Goal: Check status: Check status

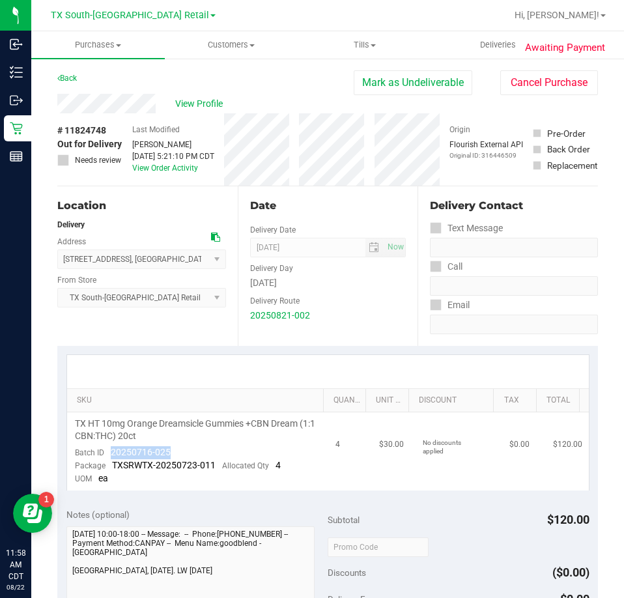
drag, startPoint x: 168, startPoint y: 455, endPoint x: 112, endPoint y: 451, distance: 56.1
click at [111, 453] on span "20250716-025" at bounding box center [141, 452] width 60 height 10
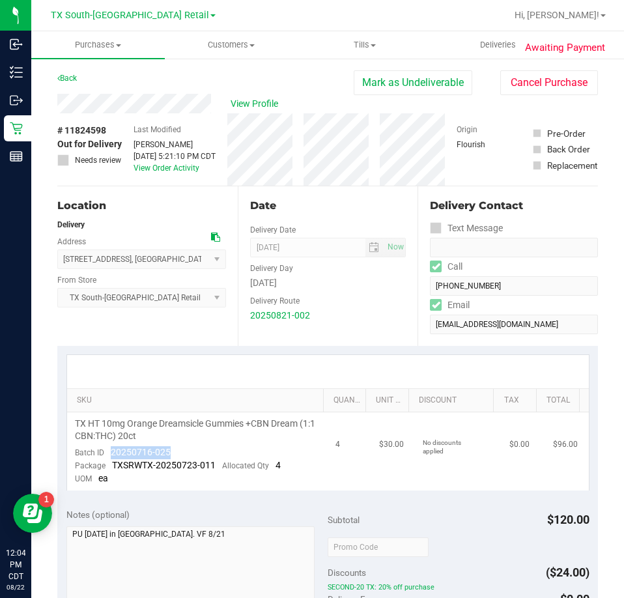
drag, startPoint x: 181, startPoint y: 450, endPoint x: 110, endPoint y: 455, distance: 71.2
click at [107, 457] on td "TX HT 10mg Orange Dreamsicle Gummies +CBN Dream (1:1 CBN:THC) 20ct Batch ID 202…" at bounding box center [197, 451] width 261 height 78
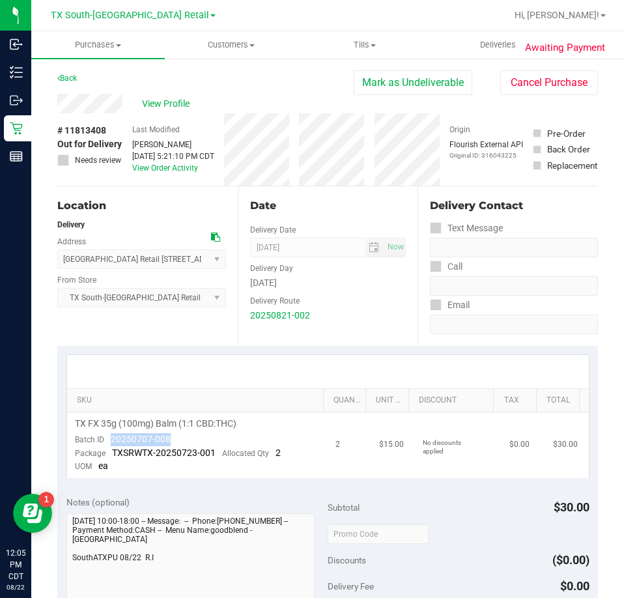
drag, startPoint x: 175, startPoint y: 436, endPoint x: 110, endPoint y: 441, distance: 65.4
click at [110, 441] on td "TX FX 35g (100mg) Balm (1:1 CBD:THC) Batch ID 20250707-008 Package TXSRWTX-2025…" at bounding box center [197, 445] width 261 height 66
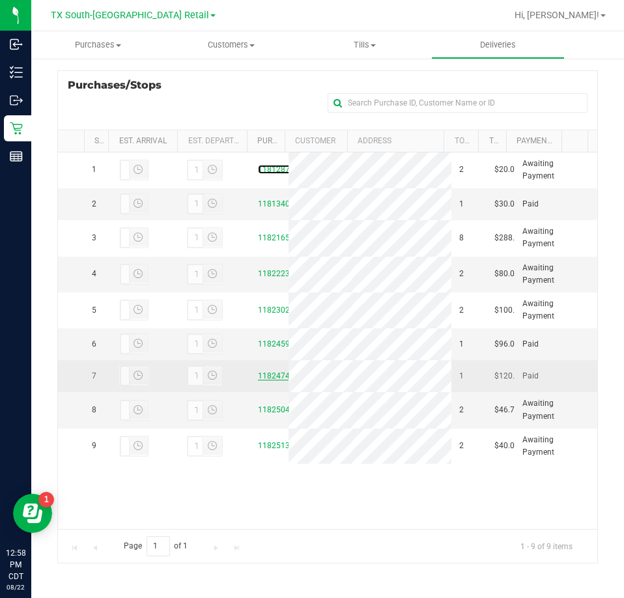
scroll to position [10, 0]
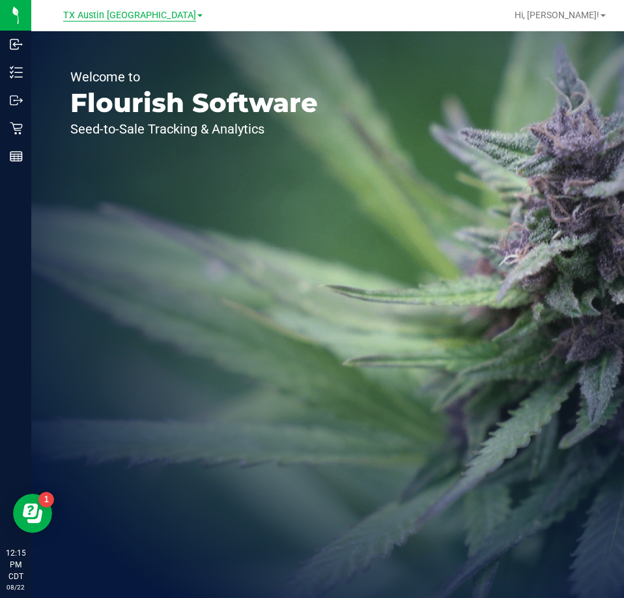
click at [128, 13] on span "TX Austin [GEOGRAPHIC_DATA]" at bounding box center [129, 16] width 133 height 12
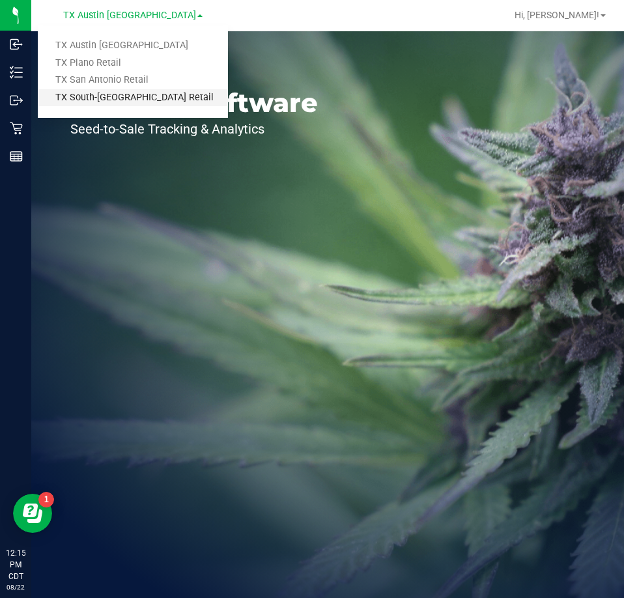
click at [100, 102] on link "TX South-[GEOGRAPHIC_DATA] Retail" at bounding box center [133, 98] width 190 height 18
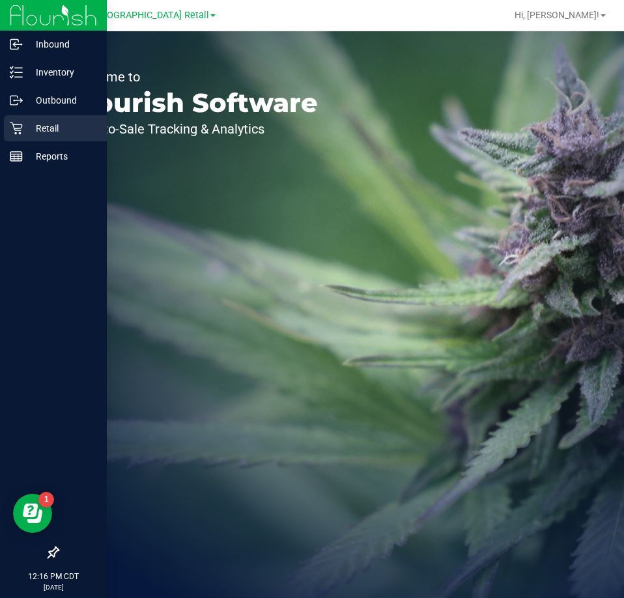
click at [55, 126] on p "Retail" at bounding box center [62, 129] width 78 height 16
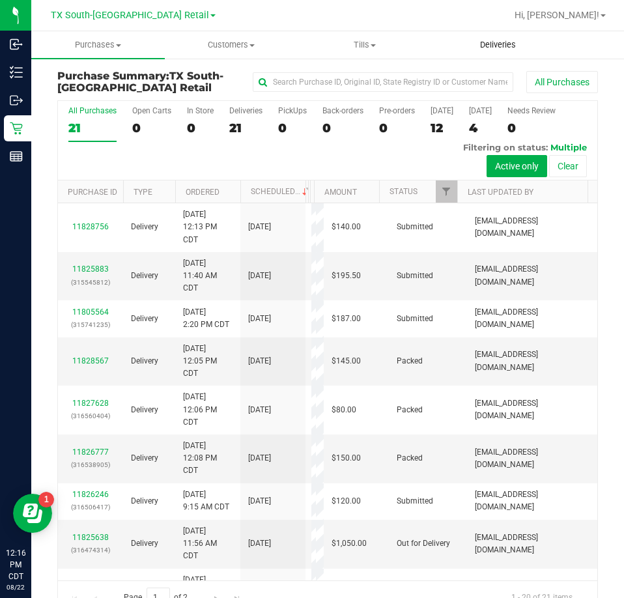
click at [491, 50] on span "Deliveries" at bounding box center [498, 45] width 71 height 12
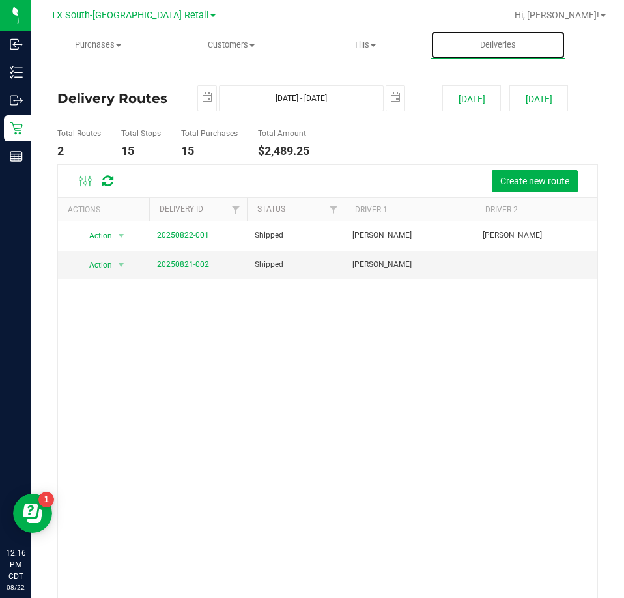
scroll to position [48, 0]
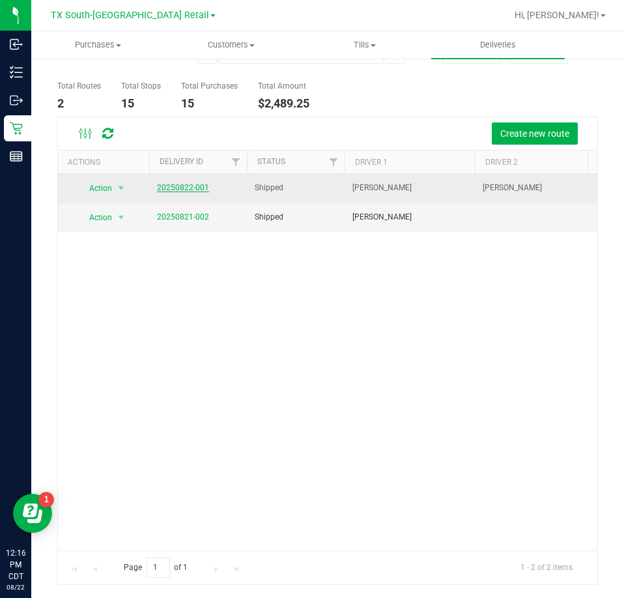
click at [190, 184] on link "20250822-001" at bounding box center [183, 187] width 52 height 9
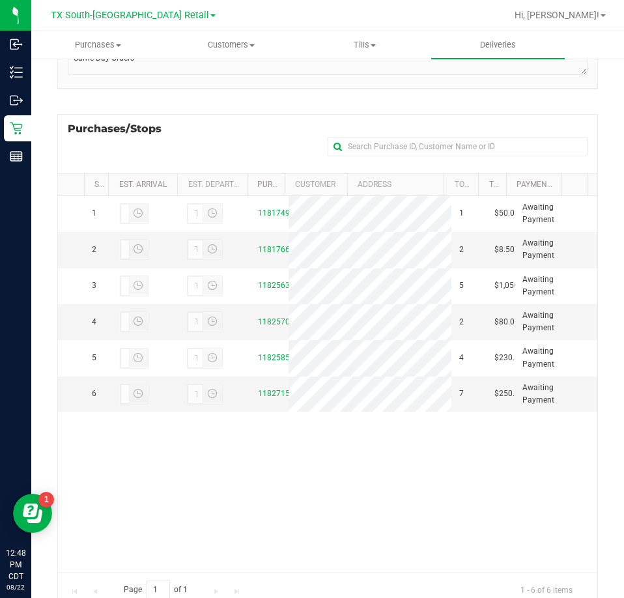
scroll to position [261, 0]
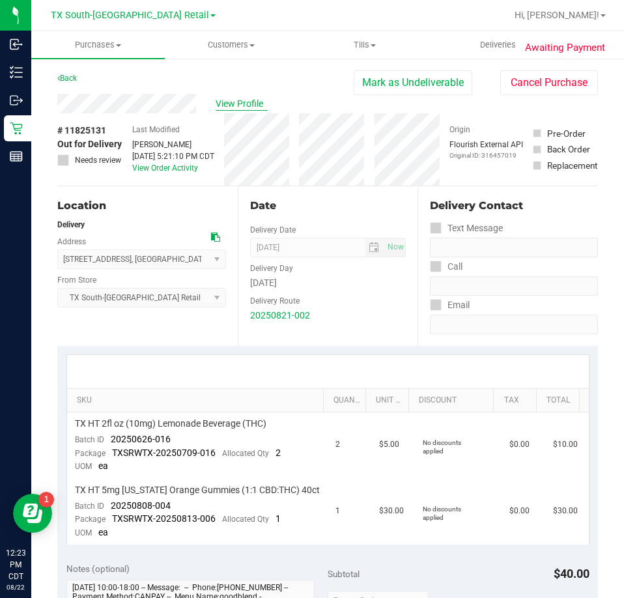
click at [252, 107] on span "View Profile" at bounding box center [242, 104] width 52 height 14
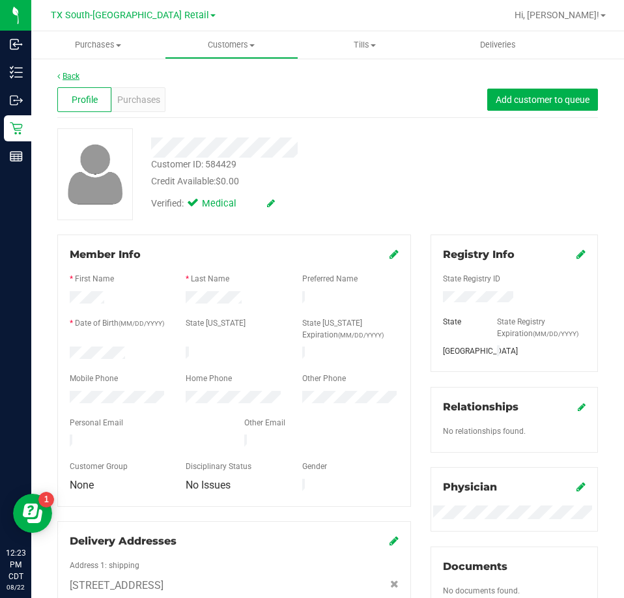
click at [66, 75] on link "Back" at bounding box center [68, 76] width 22 height 9
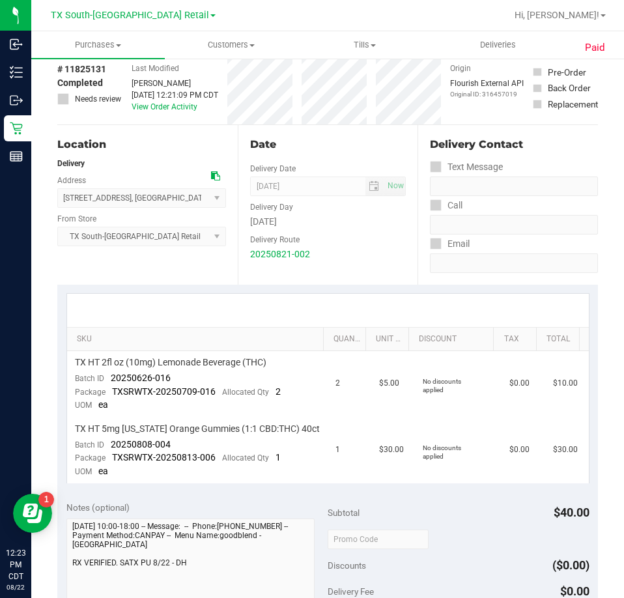
scroll to position [130, 0]
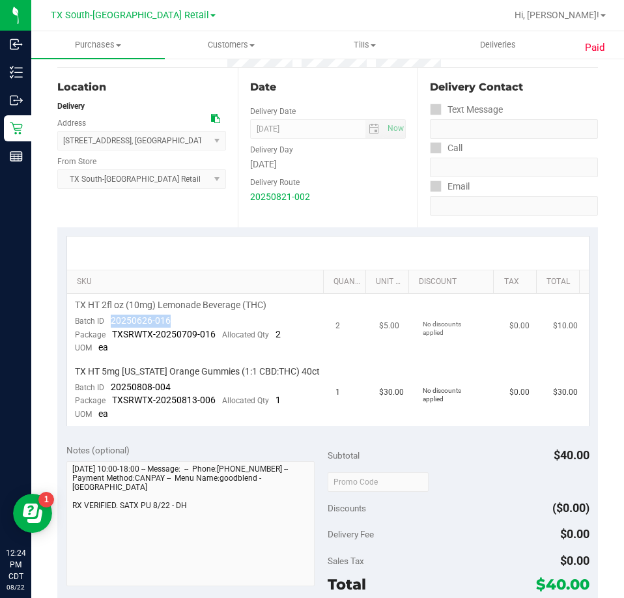
drag, startPoint x: 175, startPoint y: 314, endPoint x: 107, endPoint y: 319, distance: 67.3
click at [107, 319] on td "TX HT 2fl oz (10mg) Lemonade Beverage (THC) Batch ID 20250626-016 Package TXSRW…" at bounding box center [197, 327] width 261 height 66
drag, startPoint x: 173, startPoint y: 381, endPoint x: 109, endPoint y: 390, distance: 64.5
click at [109, 390] on td "TX HT 5mg Texas Orange Gummies (1:1 CBD:THC) 40ct Batch ID 20250808-004 Package…" at bounding box center [197, 393] width 261 height 66
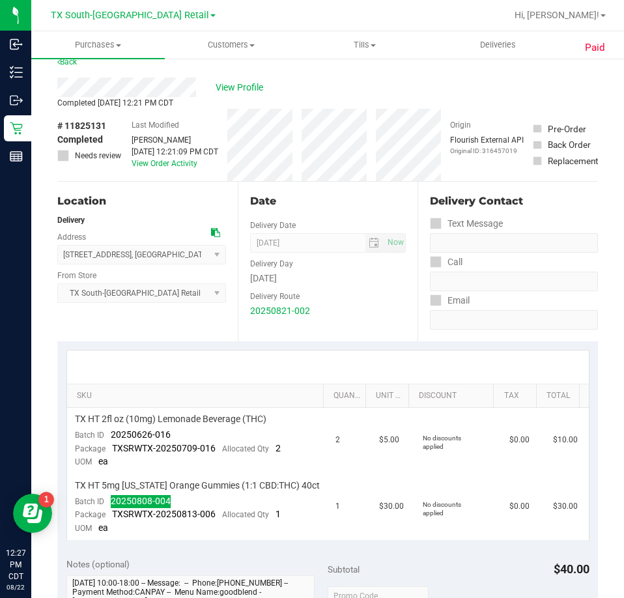
scroll to position [0, 0]
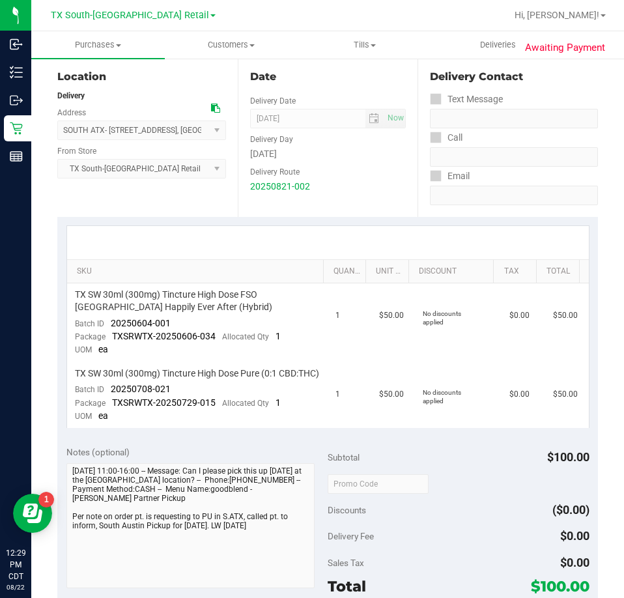
scroll to position [130, 0]
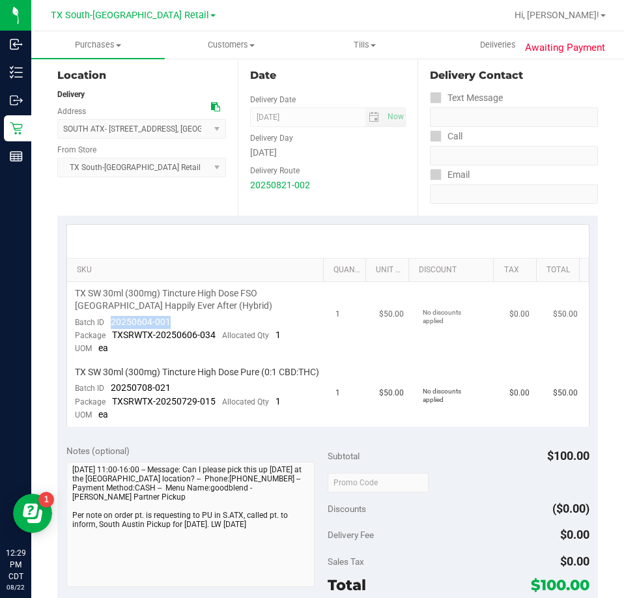
drag, startPoint x: 171, startPoint y: 316, endPoint x: 109, endPoint y: 319, distance: 62.0
click at [109, 319] on td "TX SW 30ml (300mg) Tincture High Dose FSO [GEOGRAPHIC_DATA] Happily Ever After …" at bounding box center [197, 321] width 261 height 79
drag, startPoint x: 171, startPoint y: 399, endPoint x: 111, endPoint y: 403, distance: 59.4
click at [111, 403] on td "TX SW 30ml (300mg) Tincture High Dose Pure (0:1 CBD:THC) Batch ID 20250708-021 …" at bounding box center [197, 394] width 261 height 66
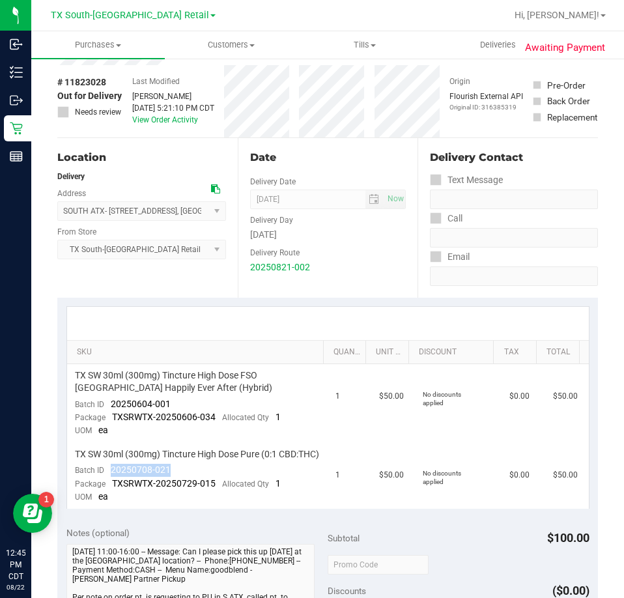
scroll to position [0, 0]
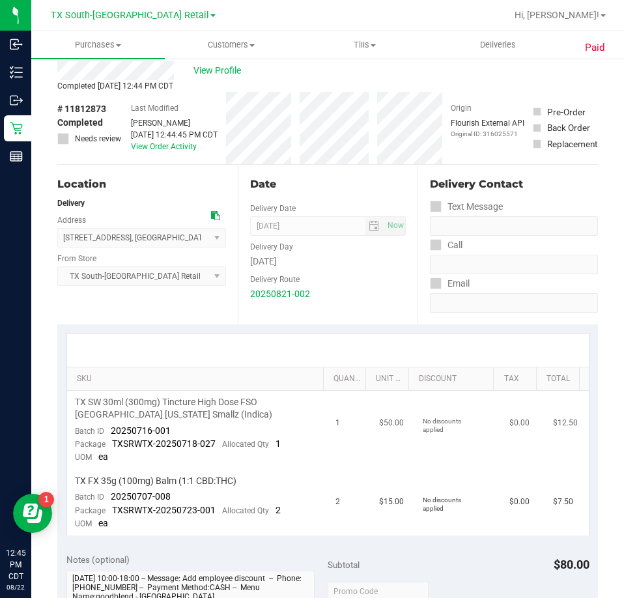
scroll to position [65, 0]
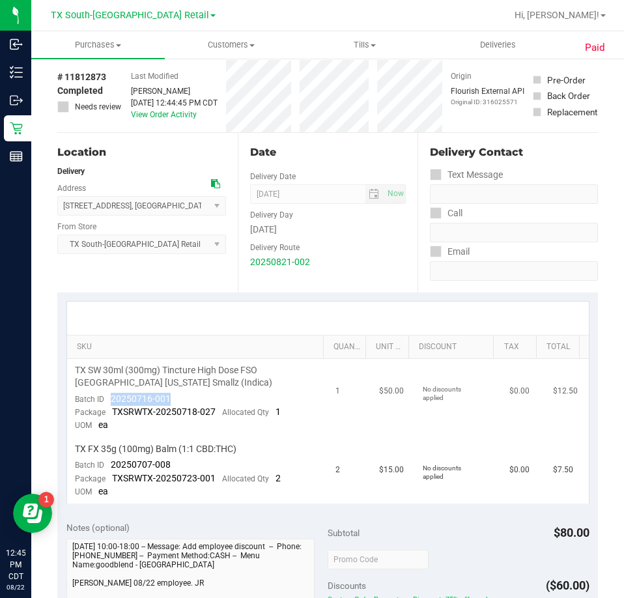
drag, startPoint x: 174, startPoint y: 399, endPoint x: 111, endPoint y: 401, distance: 63.2
click at [111, 401] on td "TX SW 30ml (300mg) Tincture High Dose FSO [GEOGRAPHIC_DATA] [US_STATE] Smallz (…" at bounding box center [197, 398] width 261 height 79
drag, startPoint x: 169, startPoint y: 461, endPoint x: 106, endPoint y: 465, distance: 63.3
click at [106, 465] on td "TX FX 35g (100mg) Balm (1:1 CBD:THC) Batch ID 20250707-008 Package TXSRWTX-2025…" at bounding box center [197, 471] width 261 height 66
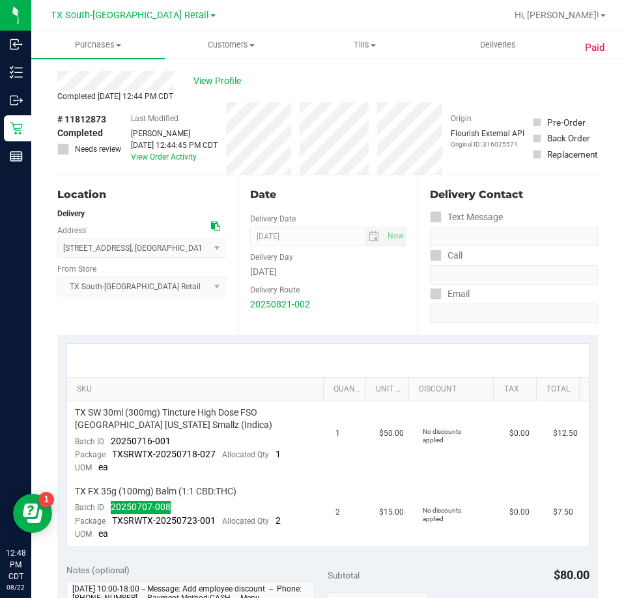
scroll to position [0, 0]
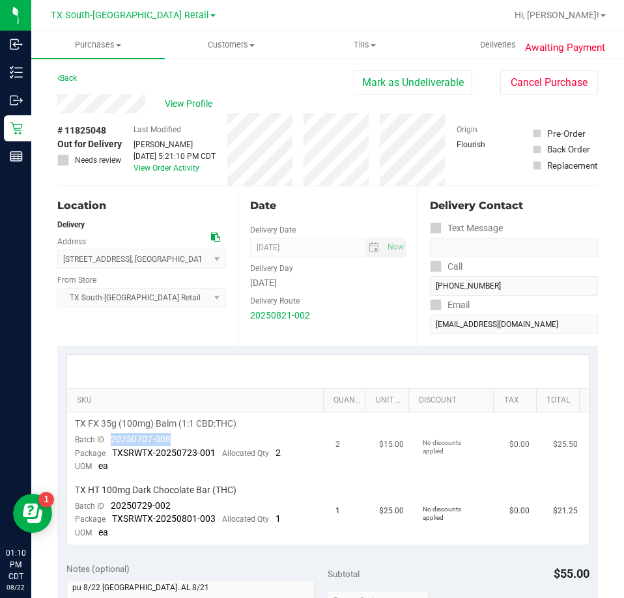
drag, startPoint x: 167, startPoint y: 438, endPoint x: 111, endPoint y: 438, distance: 56.0
click at [109, 438] on div "Batch ID 20250707-008" at bounding box center [123, 439] width 96 height 13
drag, startPoint x: 169, startPoint y: 506, endPoint x: 110, endPoint y: 501, distance: 59.5
click at [110, 501] on td "TX HT 100mg Dark Chocolate Bar (THC) Batch ID 20250729-002 Package TXSRWTX-2025…" at bounding box center [197, 512] width 261 height 66
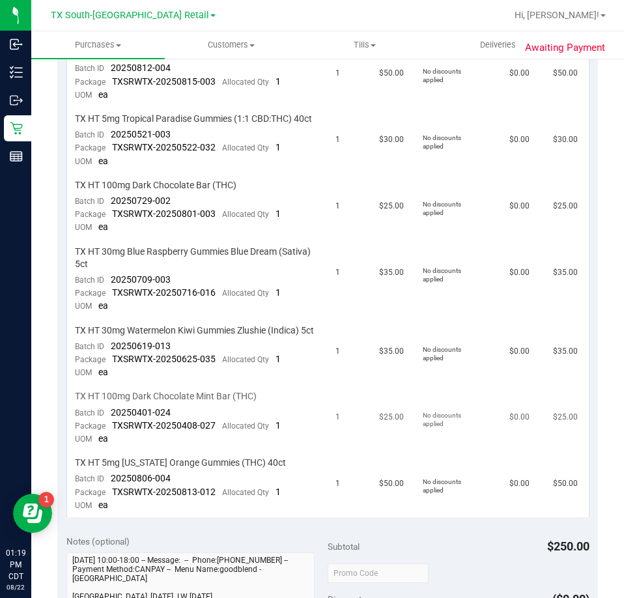
scroll to position [261, 0]
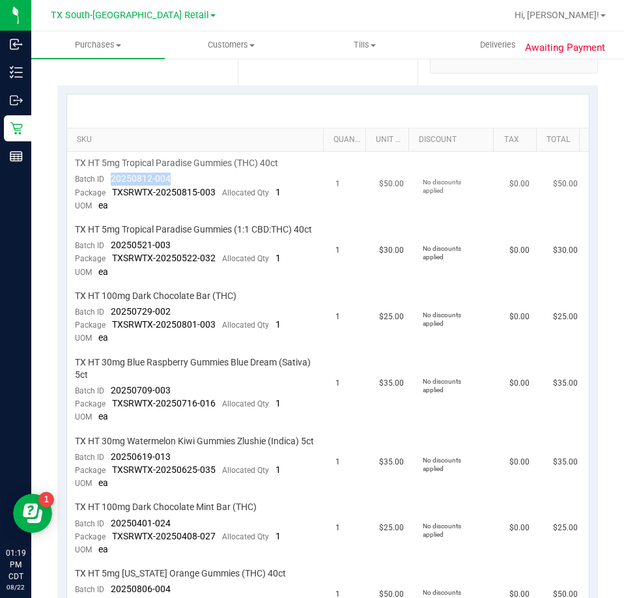
drag, startPoint x: 182, startPoint y: 173, endPoint x: 109, endPoint y: 179, distance: 73.2
click at [109, 179] on td "TX HT 5mg Tropical Paradise Gummies (THC) 40ct Batch ID 20250812-004 Package TX…" at bounding box center [197, 185] width 261 height 66
drag, startPoint x: 189, startPoint y: 256, endPoint x: 109, endPoint y: 258, distance: 79.5
click at [109, 258] on td "TX HT 5mg Tropical Paradise Gummies (1:1 CBD:THC) 40ct Batch ID 20250521-003 Pa…" at bounding box center [197, 251] width 261 height 66
drag, startPoint x: 175, startPoint y: 319, endPoint x: 109, endPoint y: 321, distance: 65.8
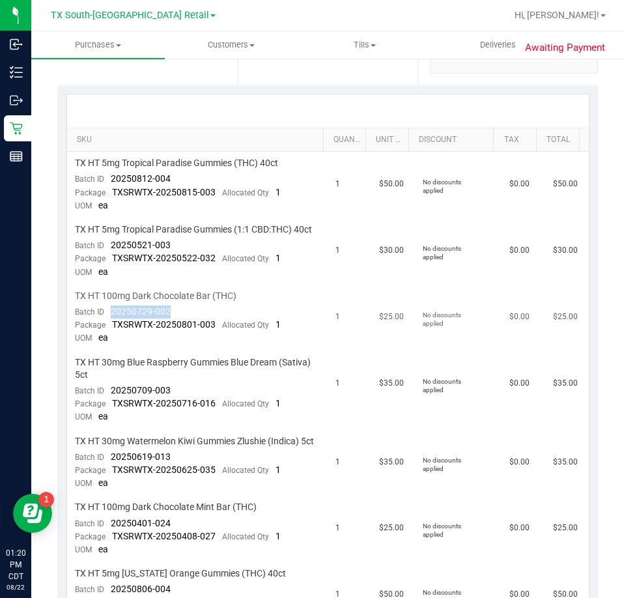
click at [109, 321] on td "TX HT 100mg Dark Chocolate Bar (THC) Batch ID 20250729-002 Package TXSRWTX-2025…" at bounding box center [197, 318] width 261 height 66
drag, startPoint x: 174, startPoint y: 402, endPoint x: 109, endPoint y: 402, distance: 65.2
click at [109, 402] on td "TX HT 30mg Blue Raspberry Gummies Blue Dream (Sativa) 5ct Batch ID 20250709-003…" at bounding box center [197, 390] width 261 height 79
drag, startPoint x: 178, startPoint y: 478, endPoint x: 109, endPoint y: 480, distance: 69.1
click at [109, 480] on td "TX HT 30mg Watermelon Kiwi Gummies Zlushie (Indica) 5ct Batch ID 20250619-013 P…" at bounding box center [197, 463] width 261 height 66
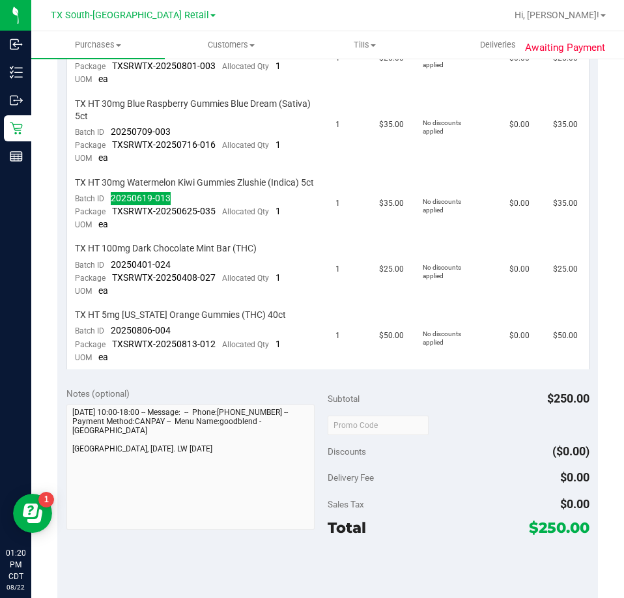
scroll to position [521, 0]
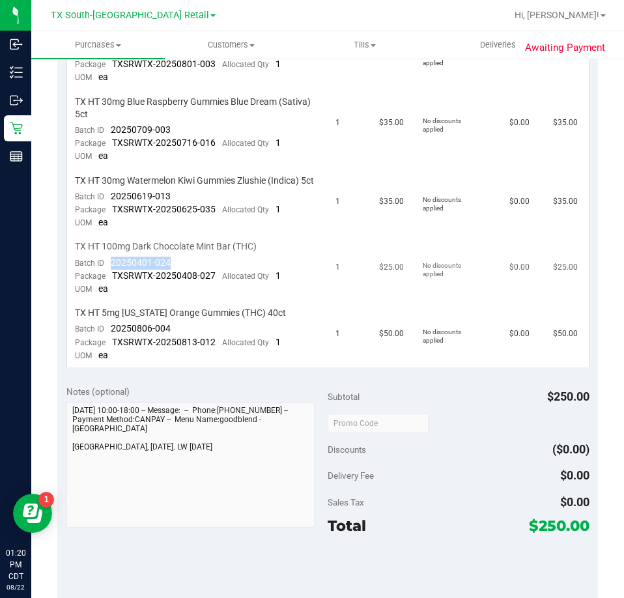
drag, startPoint x: 173, startPoint y: 290, endPoint x: 110, endPoint y: 286, distance: 63.3
click at [110, 286] on td "TX HT 100mg Dark Chocolate Mint Bar (THC) Batch ID 20250401-024 Package TXSRWTX…" at bounding box center [197, 268] width 261 height 66
drag, startPoint x: 190, startPoint y: 351, endPoint x: 105, endPoint y: 358, distance: 85.6
click at [103, 358] on td "TX HT 5mg [US_STATE] Orange Gummies (THC) 40ct Batch ID 20250806-004 Package TX…" at bounding box center [197, 335] width 261 height 66
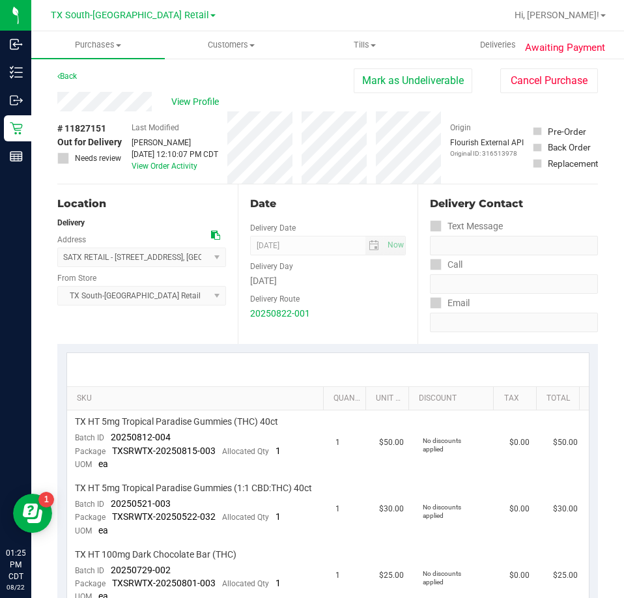
scroll to position [0, 0]
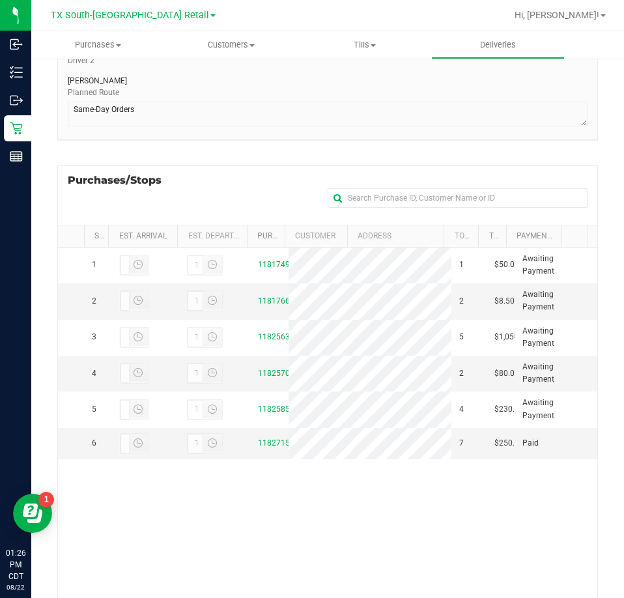
scroll to position [261, 0]
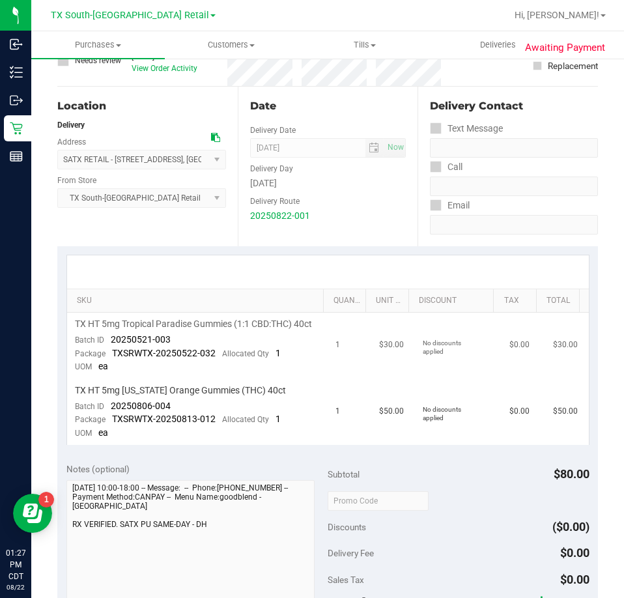
scroll to position [130, 0]
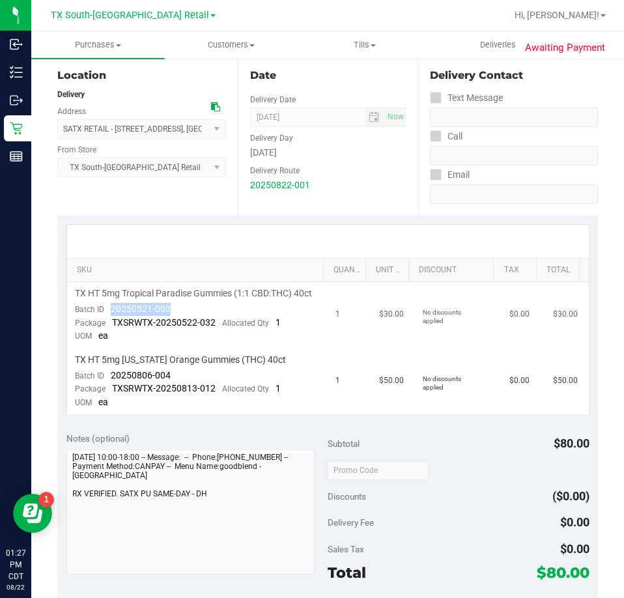
drag, startPoint x: 171, startPoint y: 324, endPoint x: 111, endPoint y: 326, distance: 60.6
click at [108, 326] on td "TX HT 5mg Tropical Paradise Gummies (1:1 CBD:THC) 40ct Batch ID 20250521-003 Pa…" at bounding box center [197, 315] width 261 height 66
drag, startPoint x: 172, startPoint y: 386, endPoint x: 109, endPoint y: 389, distance: 63.3
click at [109, 389] on td "TX HT 5mg Texas Orange Gummies (THC) 40ct Batch ID 20250806-004 Package TXSRWTX…" at bounding box center [197, 382] width 261 height 66
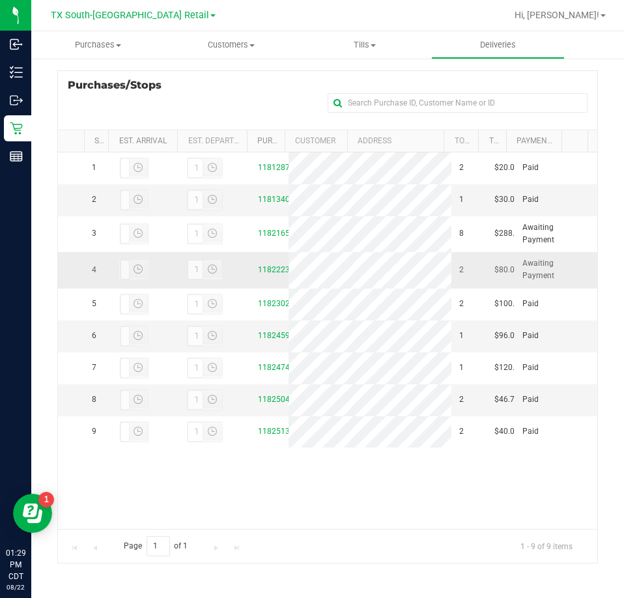
scroll to position [10, 0]
